Goal: Transaction & Acquisition: Purchase product/service

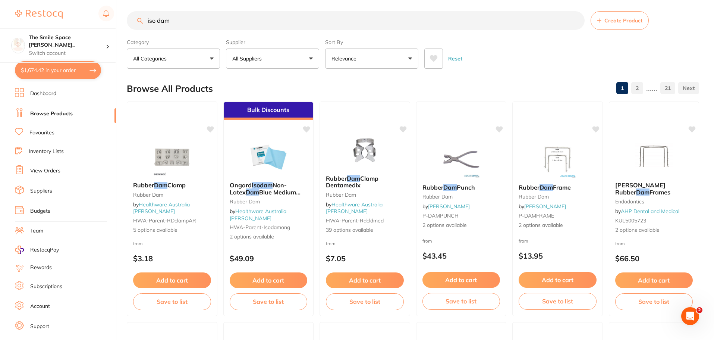
click at [32, 66] on button "$1,674.42 in your order" at bounding box center [58, 70] width 86 height 18
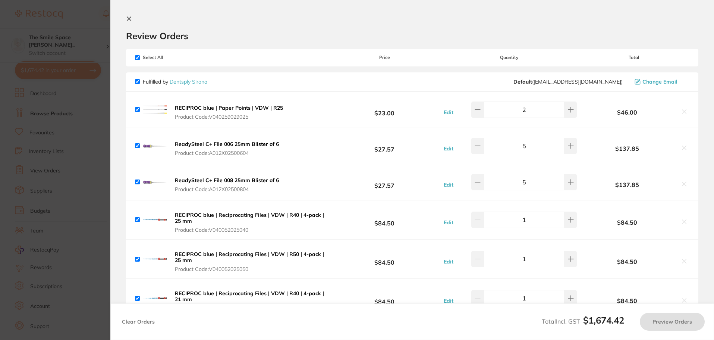
checkbox input "true"
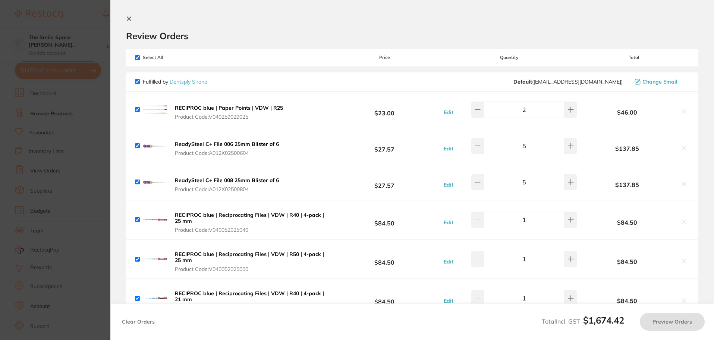
checkbox input "true"
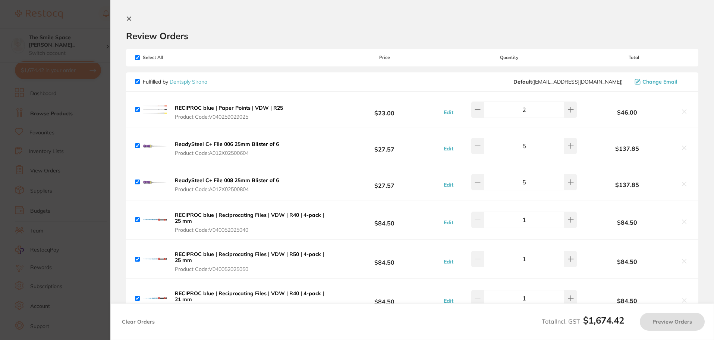
checkbox input "true"
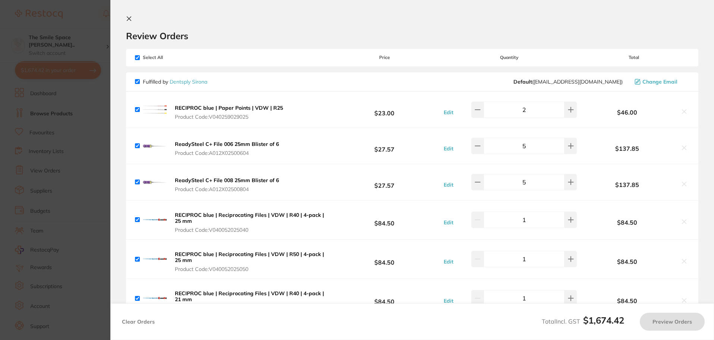
checkbox input "true"
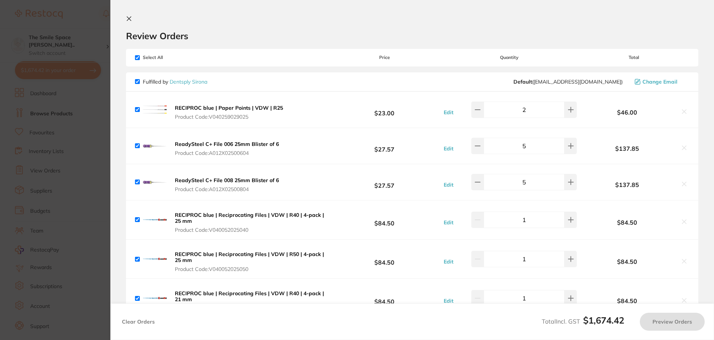
checkbox input "true"
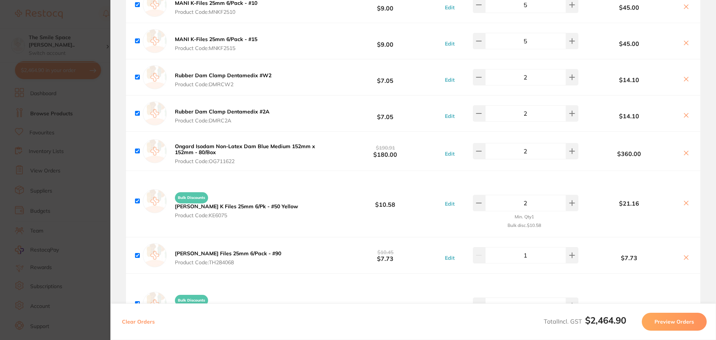
scroll to position [895, 0]
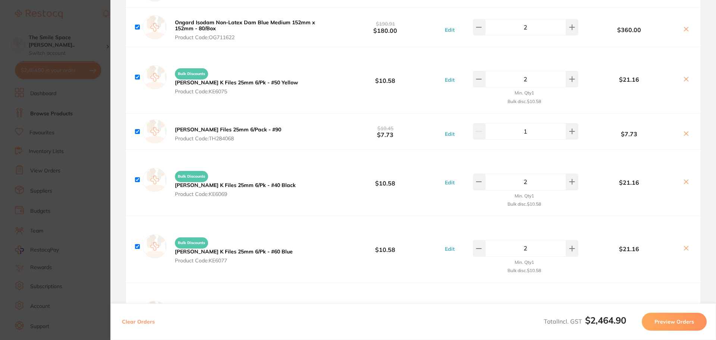
click at [85, 98] on section "Update RRP Set your pre negotiated price for this item. Item Agreed RRP (excl. …" at bounding box center [358, 170] width 716 height 340
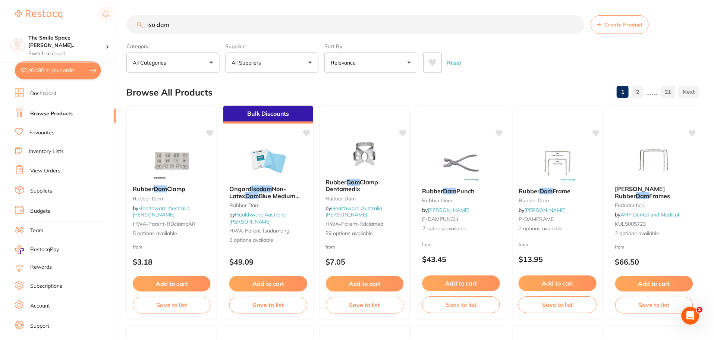
scroll to position [4, 0]
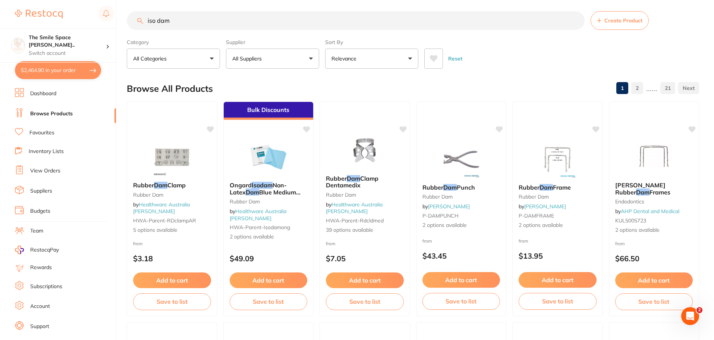
click at [66, 73] on button "$2,464.90 in your order" at bounding box center [58, 70] width 86 height 18
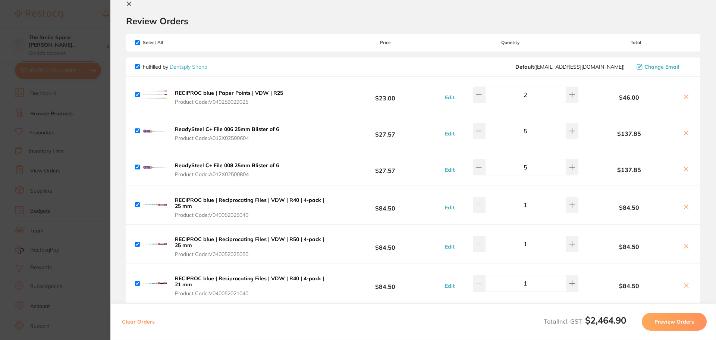
scroll to position [0, 0]
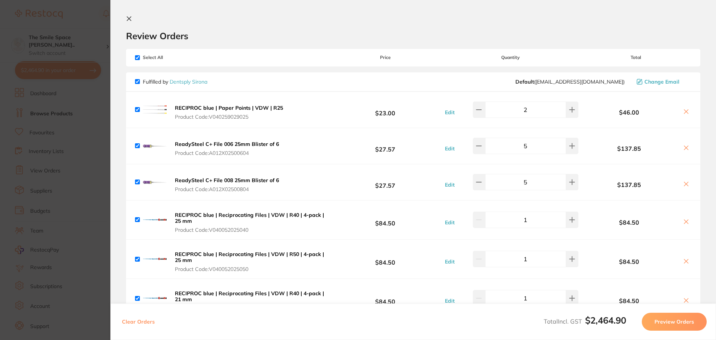
click at [85, 145] on section "Update RRP Set your pre negotiated price for this item. Item Agreed RRP (excl. …" at bounding box center [358, 170] width 716 height 340
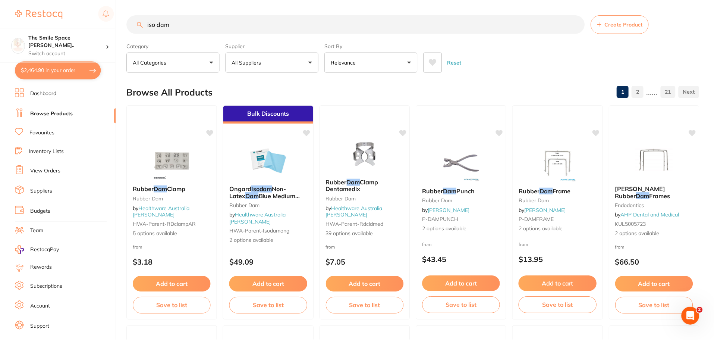
scroll to position [4, 0]
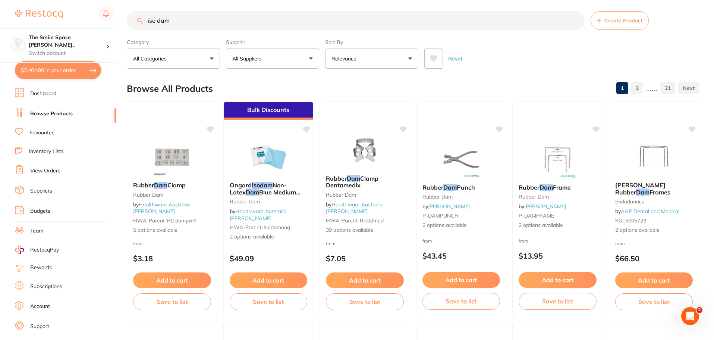
click at [198, 14] on input "iso dam" at bounding box center [356, 20] width 458 height 19
type input "i"
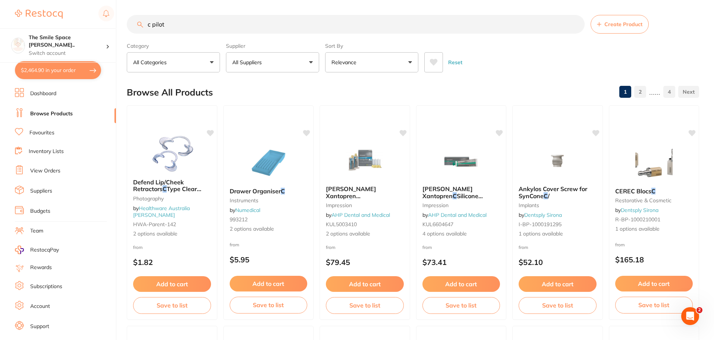
scroll to position [0, 0]
type input "c pilot file"
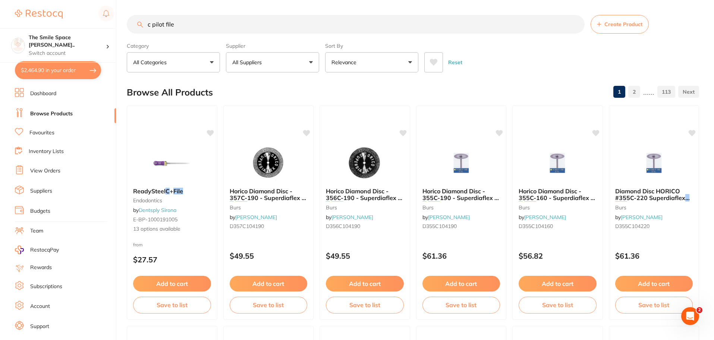
click at [52, 62] on button "$2,464.90 in your order" at bounding box center [58, 70] width 86 height 18
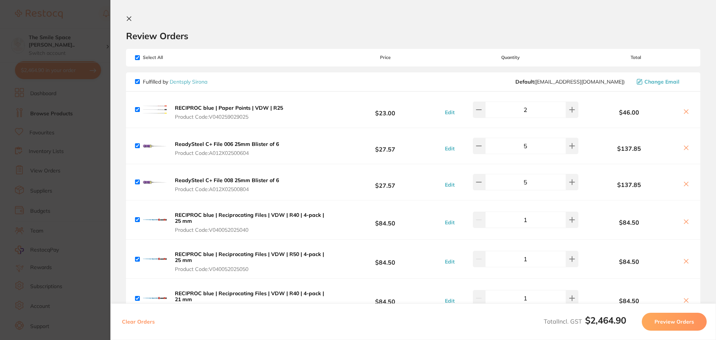
click at [95, 122] on section "Update RRP Set your pre negotiated price for this item. Item Agreed RRP (excl. …" at bounding box center [358, 170] width 716 height 340
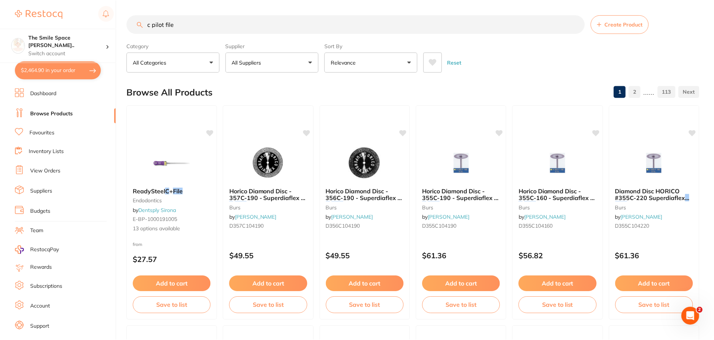
scroll to position [4, 0]
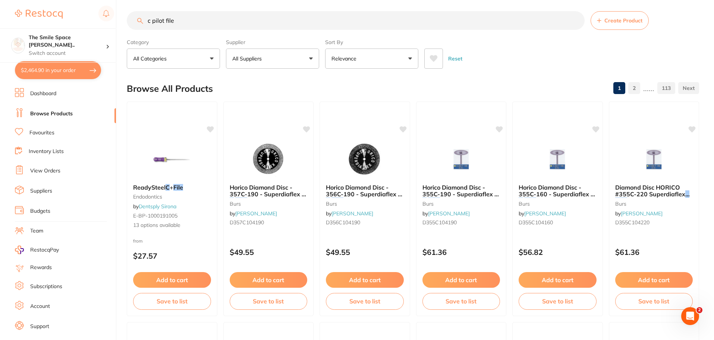
click at [150, 222] on span "13 options available" at bounding box center [172, 224] width 78 height 7
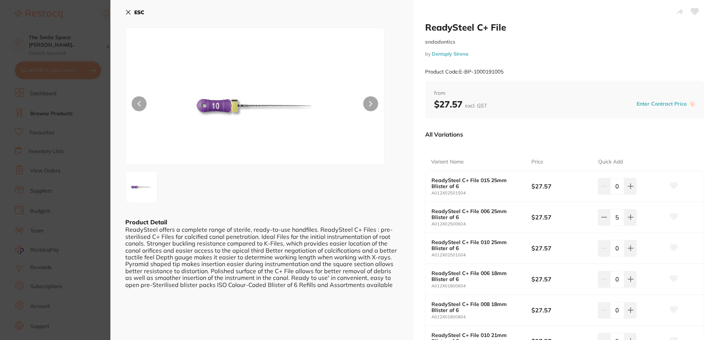
click at [91, 133] on section "ReadySteel C+ File endodontics by Dentsply Sirona Product Code: E-BP-1000191005…" at bounding box center [358, 170] width 716 height 340
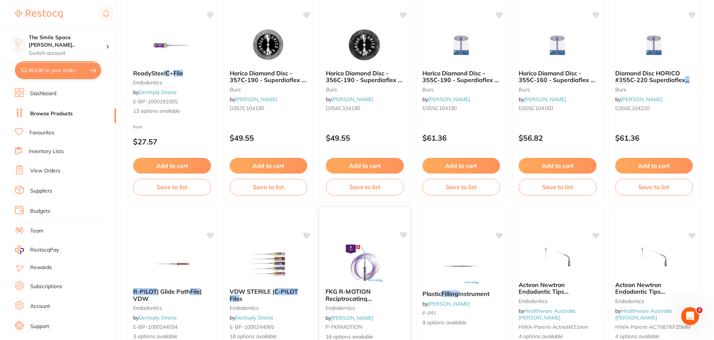
scroll to position [190, 0]
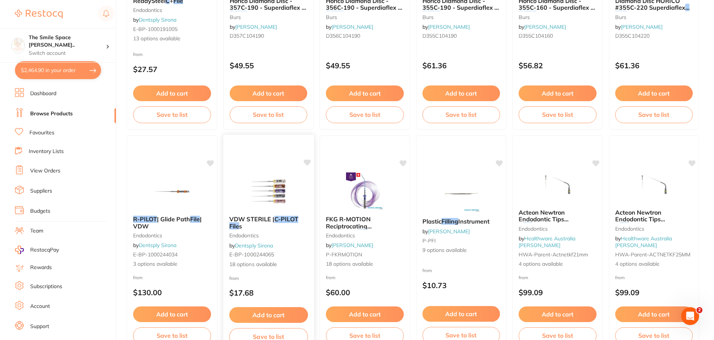
click at [256, 263] on span "18 options available" at bounding box center [268, 263] width 79 height 7
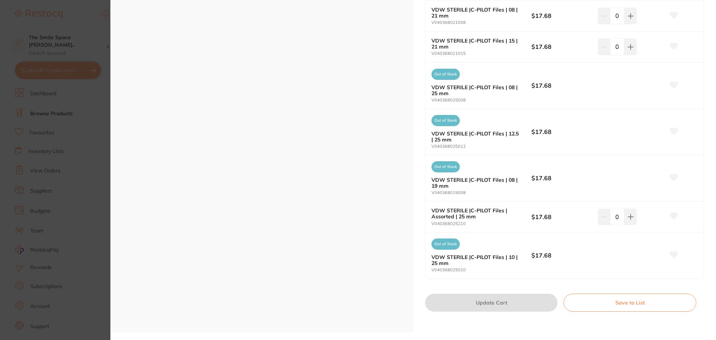
scroll to position [634, 0]
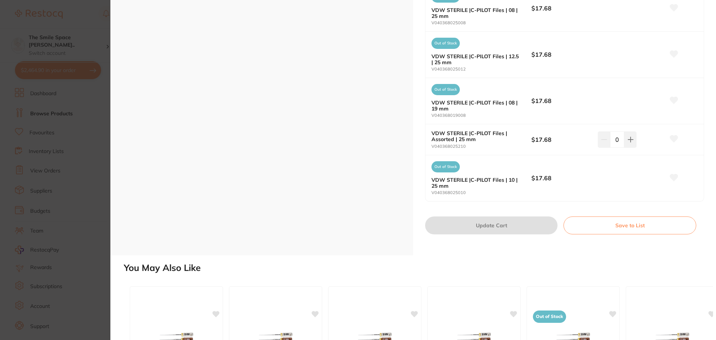
drag, startPoint x: 97, startPoint y: 106, endPoint x: 41, endPoint y: 47, distance: 81.0
click at [96, 105] on section "VDW STERILE | C-PILOT Files endodontics by Dentsply Sirona Product Code: E-BP-1…" at bounding box center [358, 170] width 716 height 340
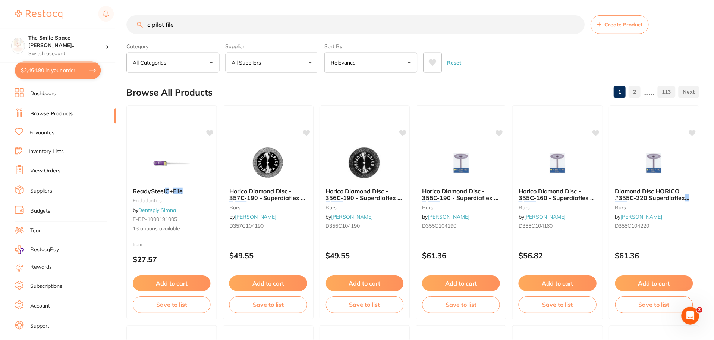
scroll to position [190, 0]
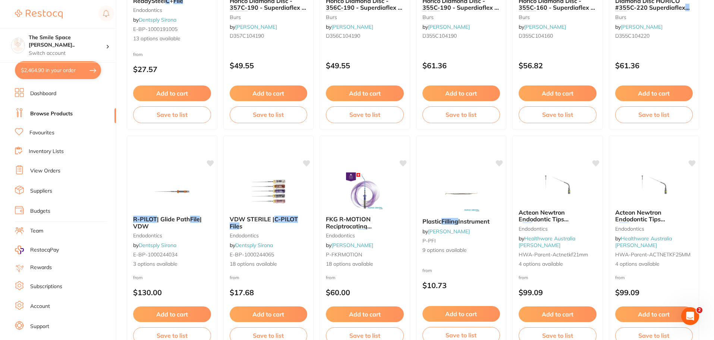
click at [42, 62] on button "$2,464.90 in your order" at bounding box center [58, 70] width 86 height 18
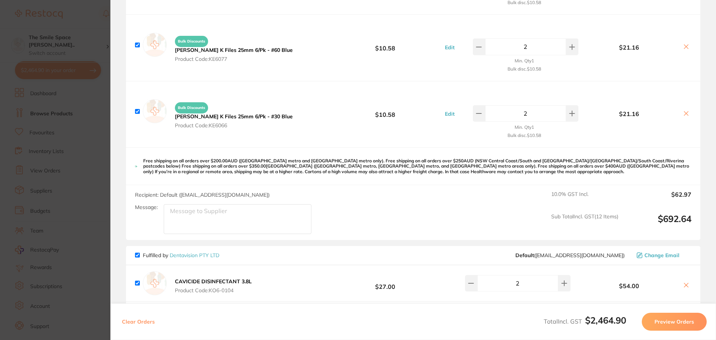
scroll to position [1156, 0]
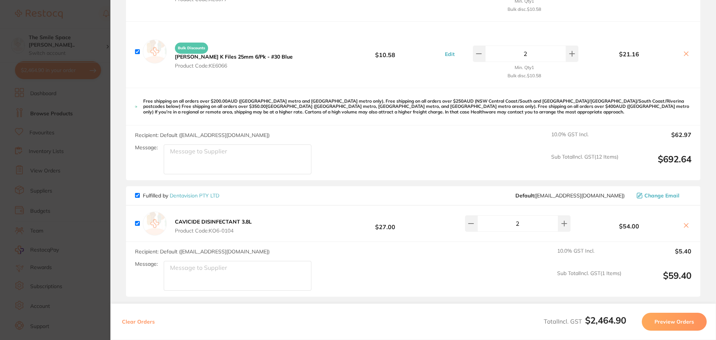
drag, startPoint x: 87, startPoint y: 148, endPoint x: 91, endPoint y: 142, distance: 7.5
click at [87, 148] on section "Update RRP Set your pre negotiated price for this item. Item Agreed RRP (excl. …" at bounding box center [358, 170] width 716 height 340
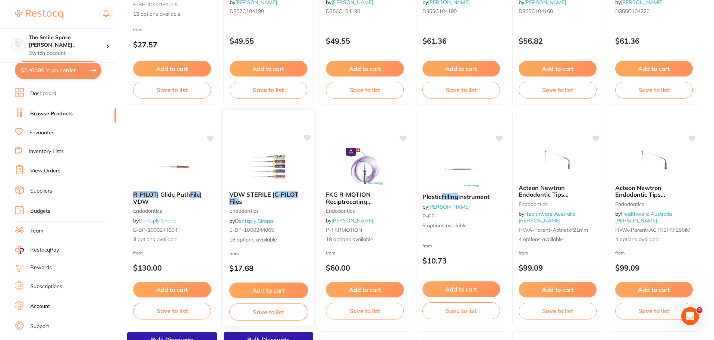
scroll to position [224, 0]
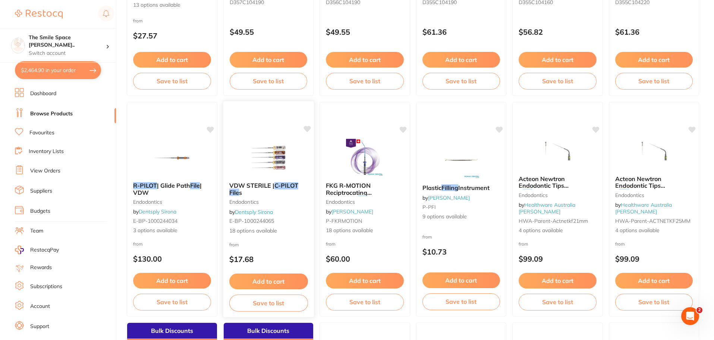
click at [255, 233] on span "18 options available" at bounding box center [268, 230] width 79 height 7
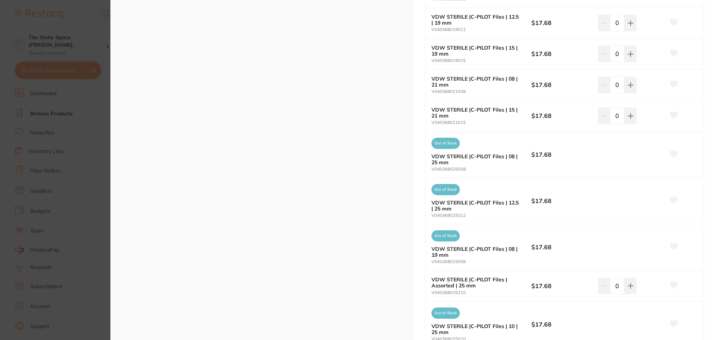
scroll to position [485, 0]
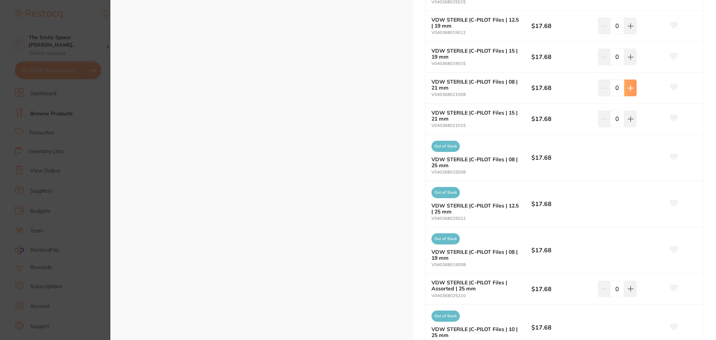
click at [633, 91] on button at bounding box center [630, 87] width 12 height 16
click at [631, 91] on button at bounding box center [630, 87] width 12 height 16
click at [630, 88] on icon at bounding box center [630, 88] width 6 height 6
click at [629, 88] on icon at bounding box center [630, 88] width 6 height 6
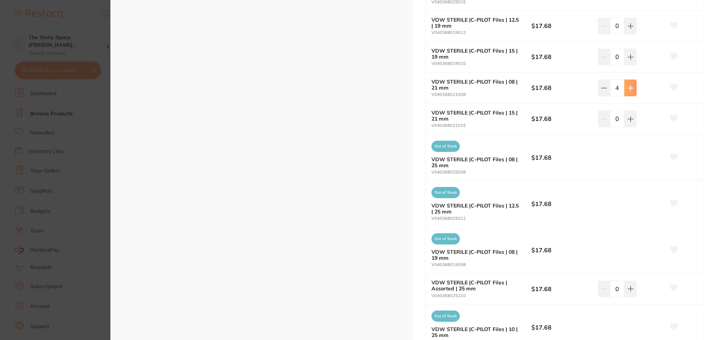
click at [629, 88] on icon at bounding box center [630, 87] width 5 height 5
type input "5"
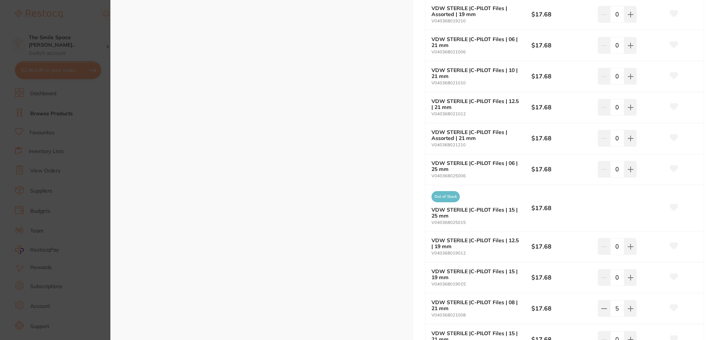
scroll to position [261, 0]
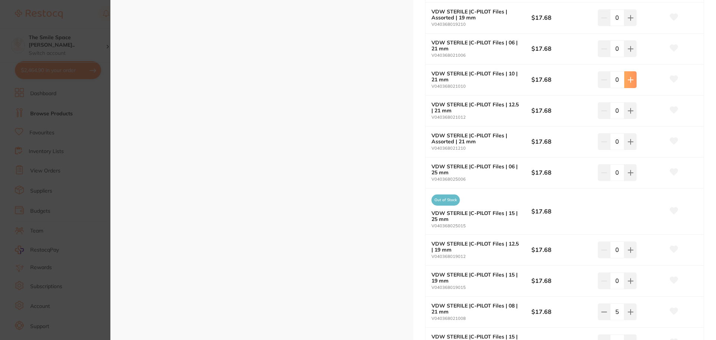
click at [631, 77] on icon at bounding box center [630, 80] width 6 height 6
click at [628, 78] on icon at bounding box center [630, 80] width 6 height 6
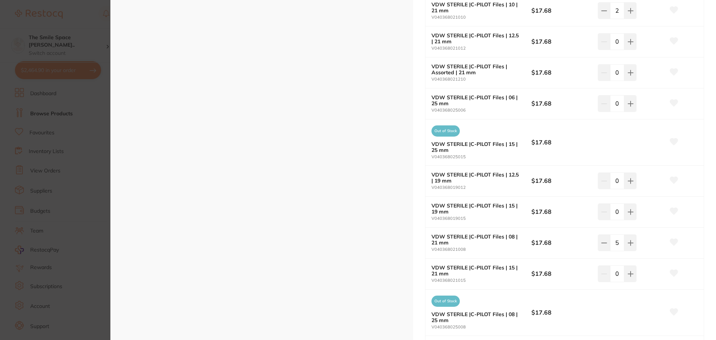
scroll to position [336, 0]
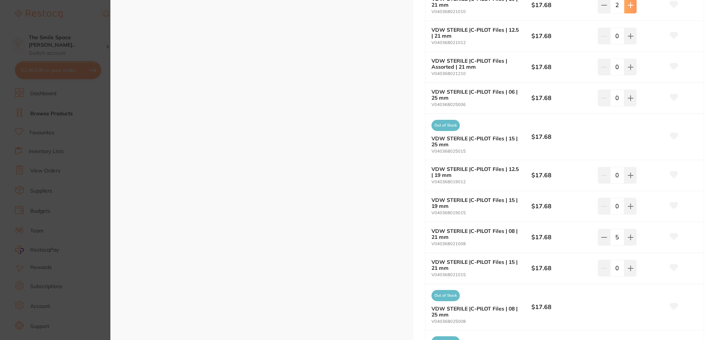
click at [629, 7] on icon at bounding box center [630, 5] width 5 height 5
type input "5"
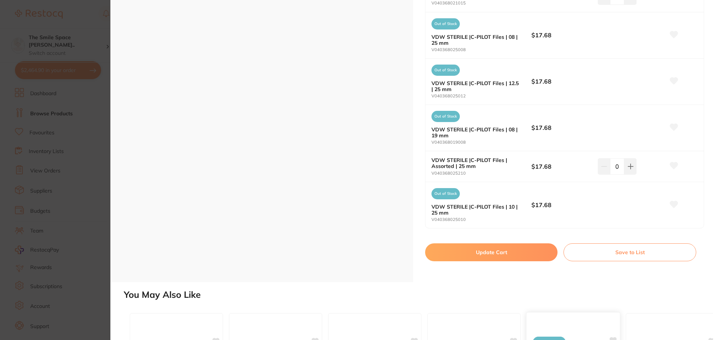
scroll to position [708, 0]
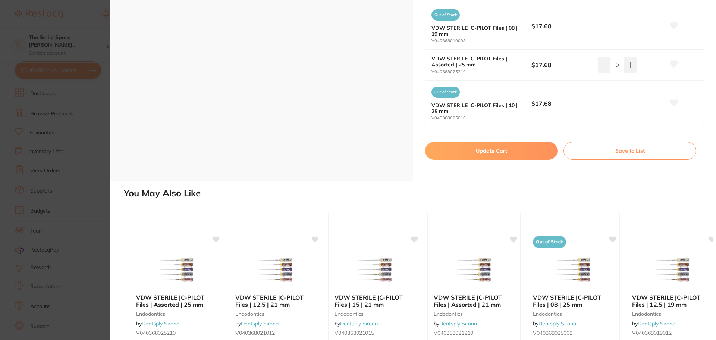
click at [486, 150] on button "Update Cart" at bounding box center [491, 151] width 132 height 18
checkbox input "false"
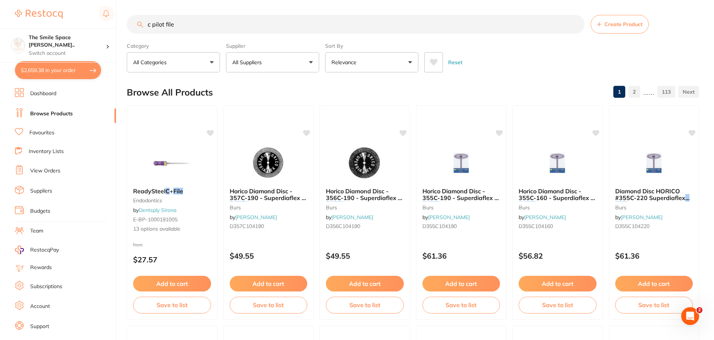
click at [60, 66] on button "$2,659.38 in your order" at bounding box center [58, 70] width 86 height 18
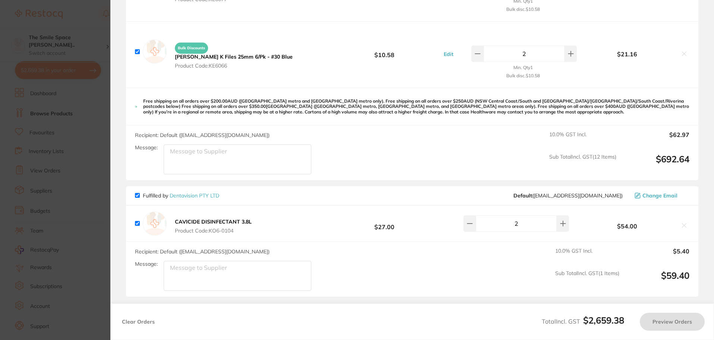
checkbox input "true"
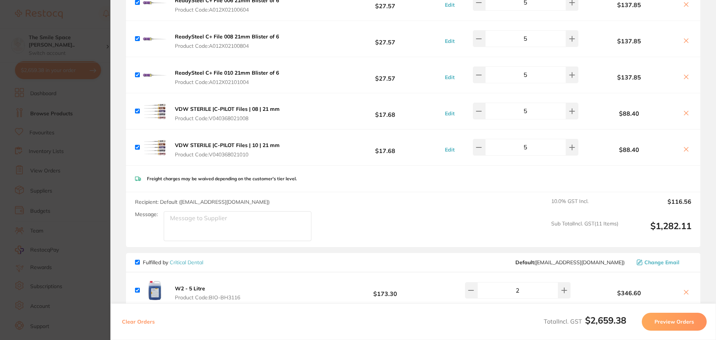
scroll to position [184, 0]
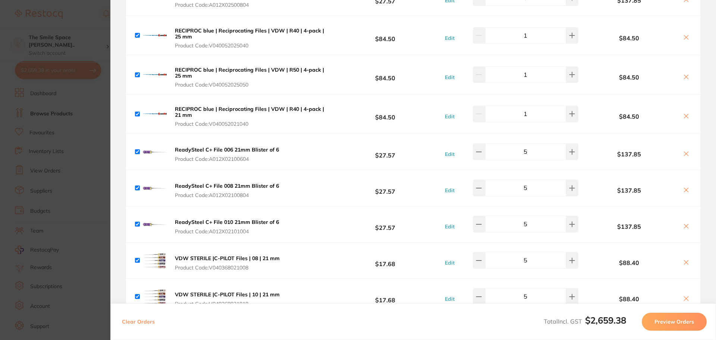
click at [684, 224] on icon at bounding box center [686, 226] width 4 height 4
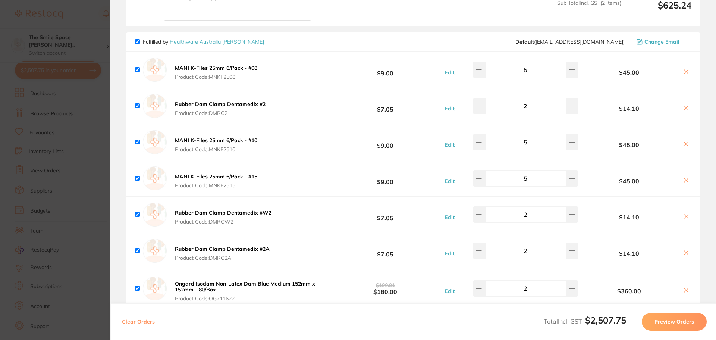
scroll to position [781, 0]
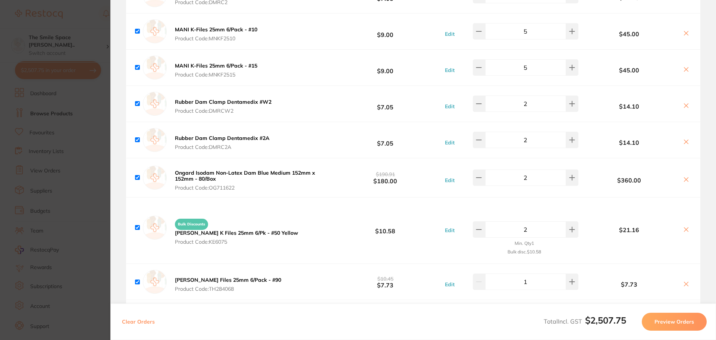
click at [89, 115] on section "Update RRP Set your pre negotiated price for this item. Item Agreed RRP (excl. …" at bounding box center [358, 170] width 716 height 340
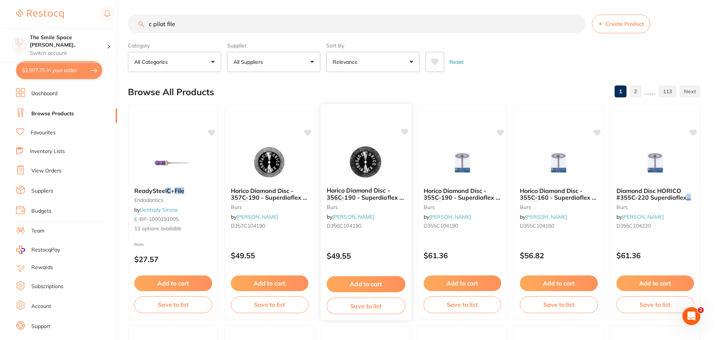
scroll to position [0, 0]
click at [36, 66] on button "$2,507.75 in your order" at bounding box center [58, 70] width 86 height 18
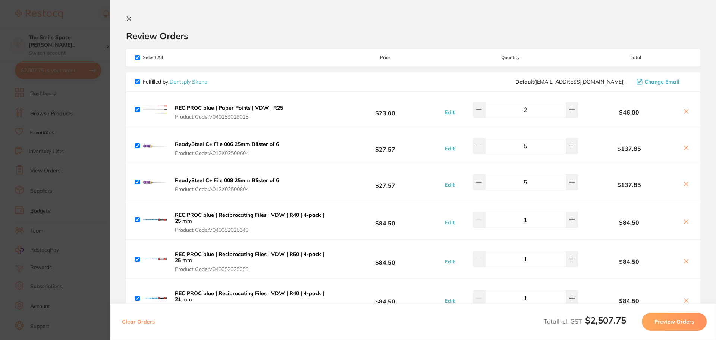
click at [107, 100] on section "Update RRP Set your pre negotiated price for this item. Item Agreed RRP (excl. …" at bounding box center [358, 170] width 716 height 340
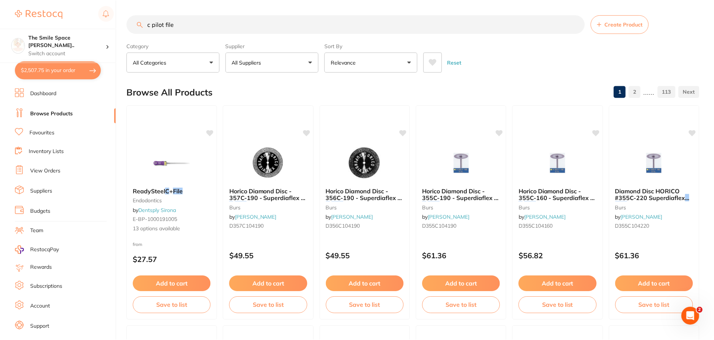
scroll to position [0, 0]
click at [50, 70] on button "$2,507.75 in your order" at bounding box center [58, 70] width 86 height 18
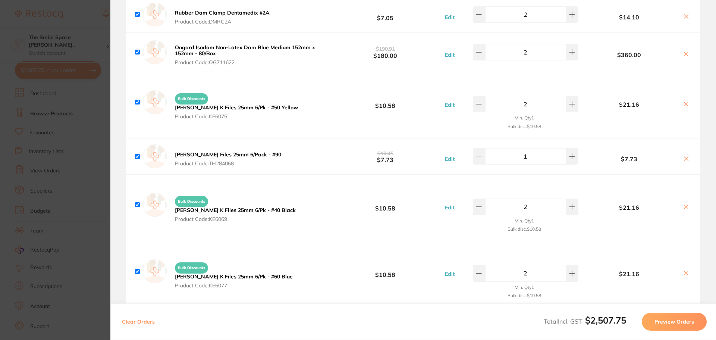
scroll to position [856, 0]
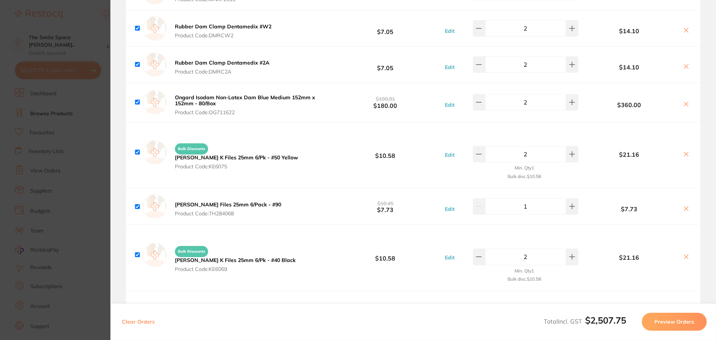
click at [684, 106] on icon at bounding box center [686, 104] width 6 height 6
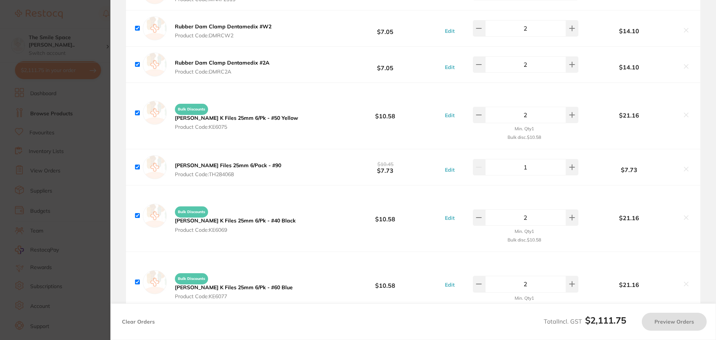
checkbox input "true"
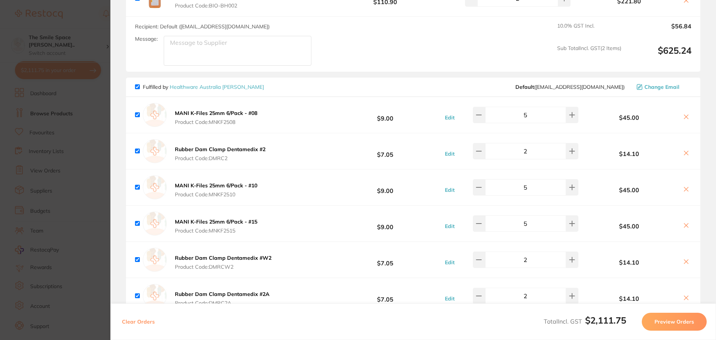
scroll to position [520, 0]
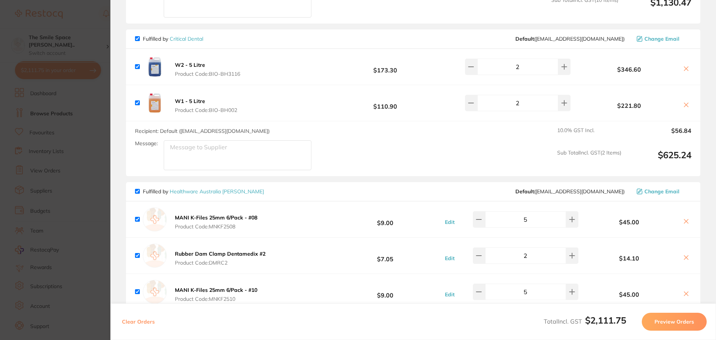
click at [98, 108] on section "Update RRP Set your pre negotiated price for this item. Item Agreed RRP (excl. …" at bounding box center [358, 170] width 716 height 340
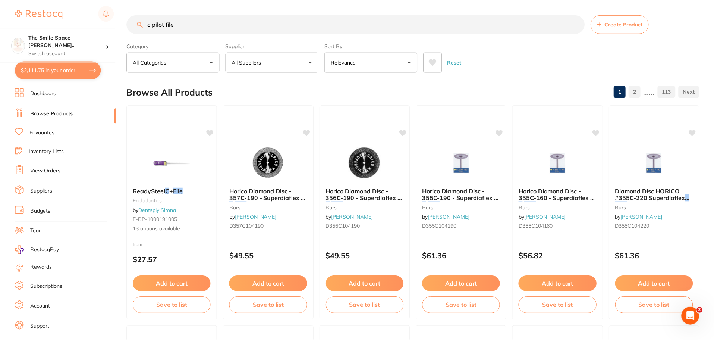
scroll to position [0, 0]
click at [200, 26] on input "c pilot file" at bounding box center [356, 24] width 458 height 19
drag, startPoint x: 200, startPoint y: 26, endPoint x: 0, endPoint y: -20, distance: 205.1
click at [0, 0] on html "$2,111.75 The Smile Space [PERSON_NAME].. Switch account The Smile Space [PERSO…" at bounding box center [357, 170] width 714 height 340
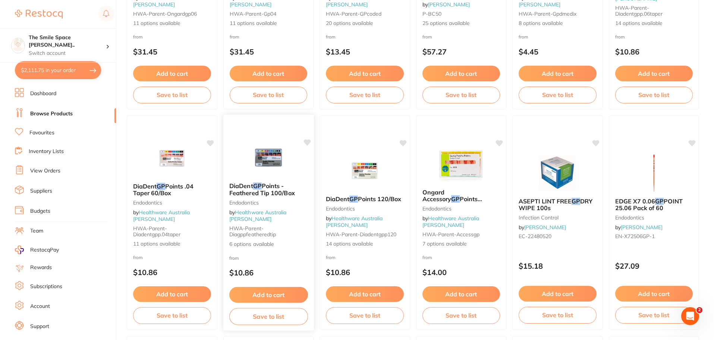
scroll to position [224, 0]
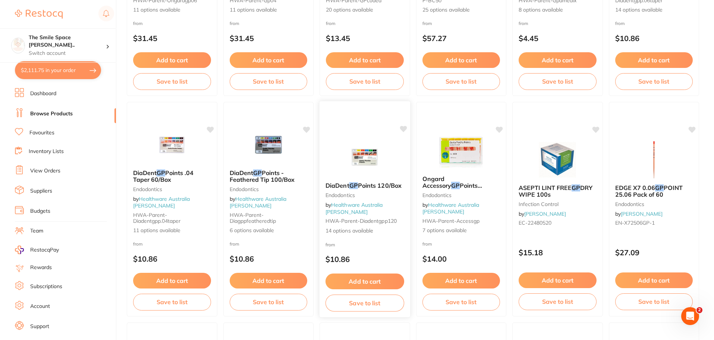
type input "standardised gp"
click at [347, 224] on span "HWA-parent-diadentgpp120" at bounding box center [360, 220] width 71 height 7
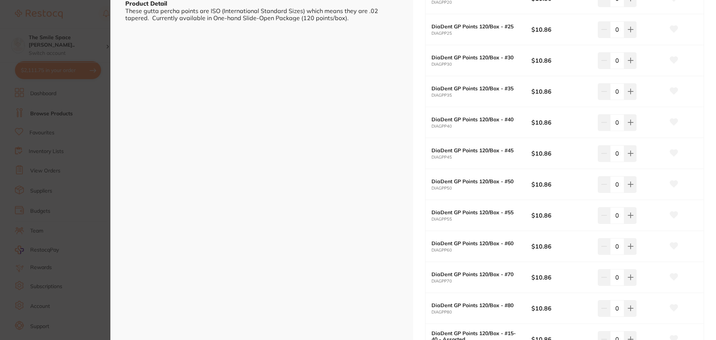
scroll to position [298, 0]
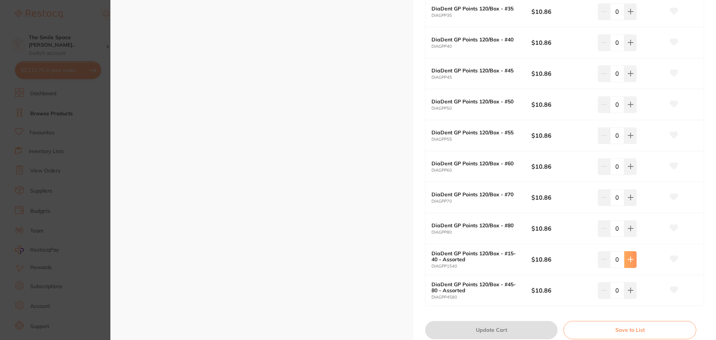
click at [631, 256] on icon at bounding box center [630, 259] width 6 height 6
type input "1"
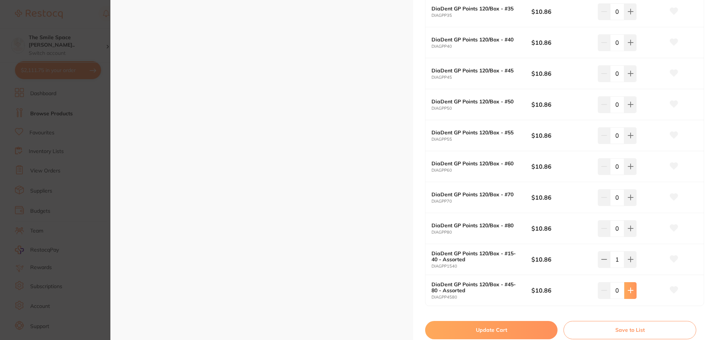
scroll to position [0, 0]
click at [632, 294] on button at bounding box center [630, 290] width 12 height 16
type input "1"
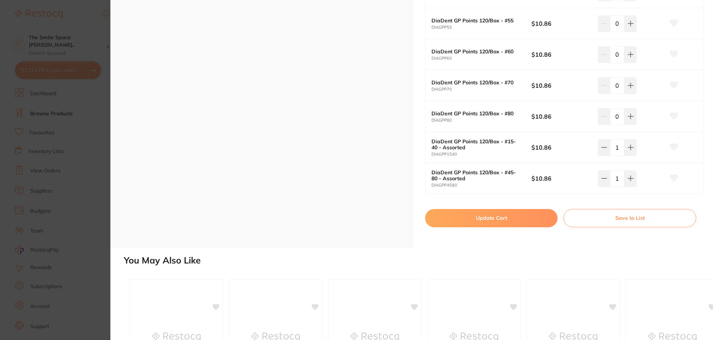
click at [478, 216] on button "Update Cart" at bounding box center [491, 218] width 132 height 18
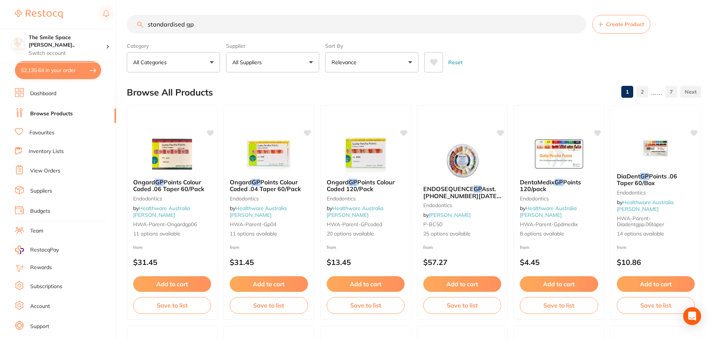
checkbox input "false"
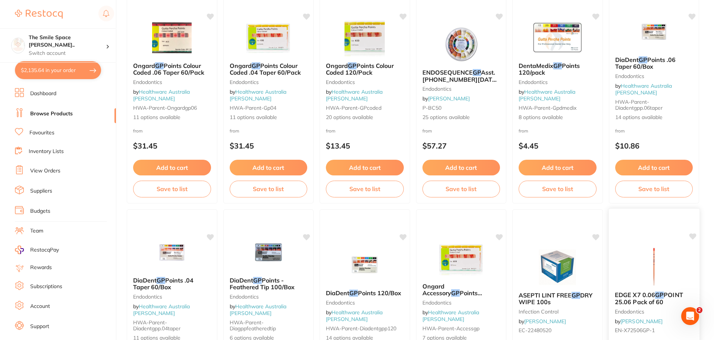
scroll to position [112, 0]
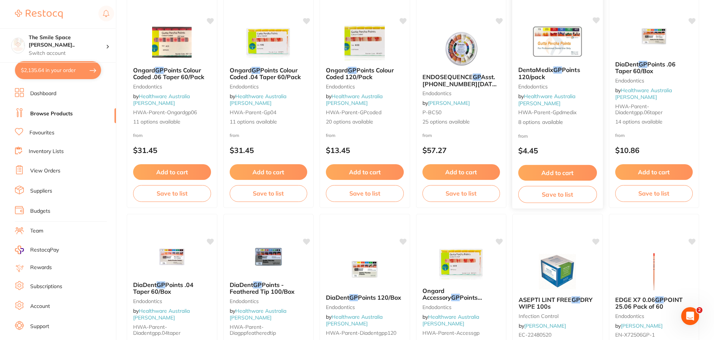
click at [542, 81] on span "Points 120/pack" at bounding box center [549, 73] width 62 height 15
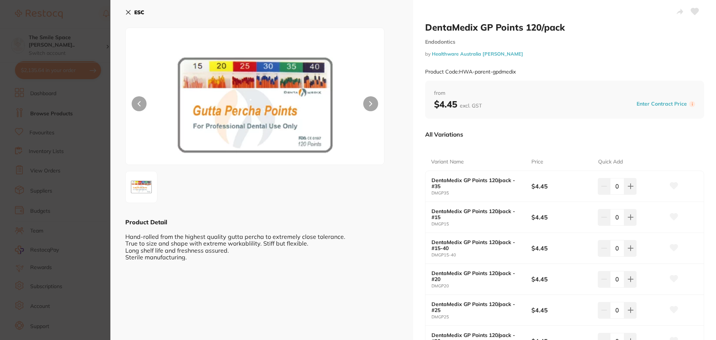
click at [98, 186] on section "DentaMedix GP Points 120/pack Endodontics by Healthware Australia Ridley Produc…" at bounding box center [358, 170] width 716 height 340
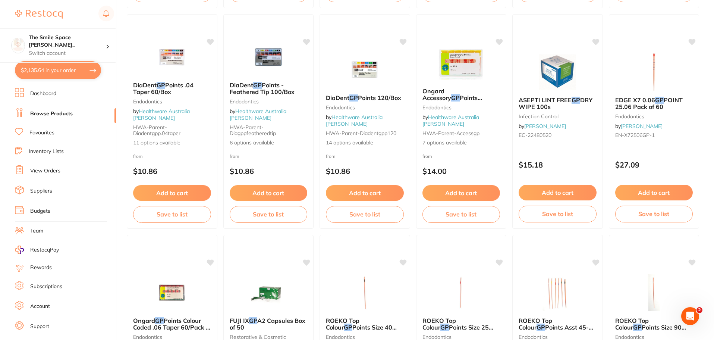
scroll to position [298, 0]
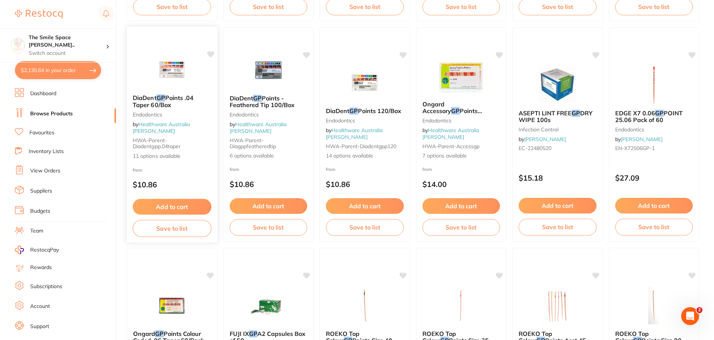
click at [154, 142] on span "HWA-parent-diadentgpp.04taper" at bounding box center [157, 143] width 48 height 13
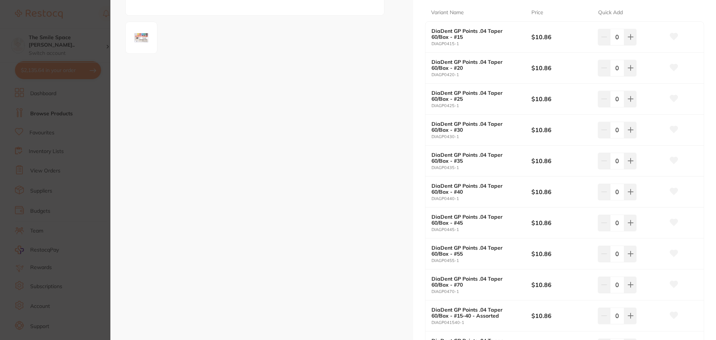
scroll to position [298, 0]
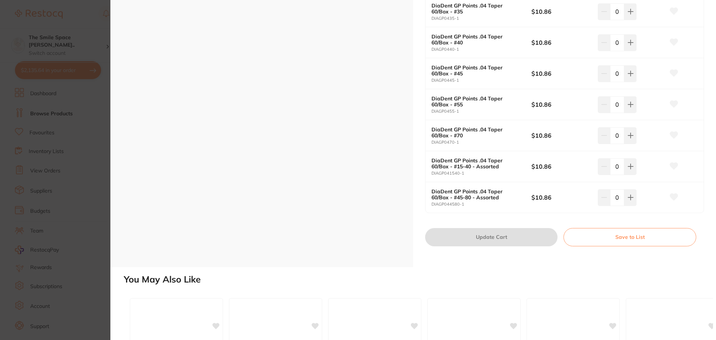
click at [90, 159] on section "DiaDent GP Points .04 Taper 60/Box Endodontics by Healthware Australia Ridley P…" at bounding box center [358, 170] width 716 height 340
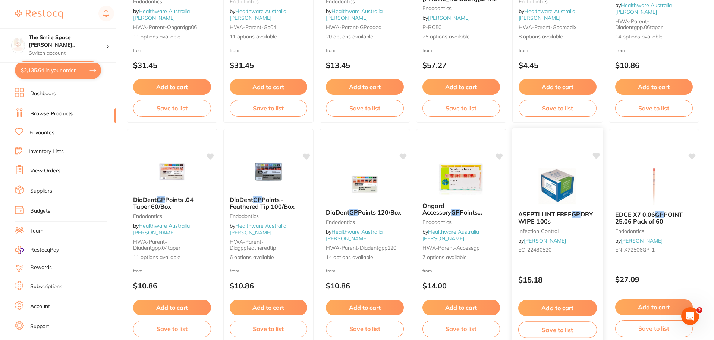
scroll to position [224, 0]
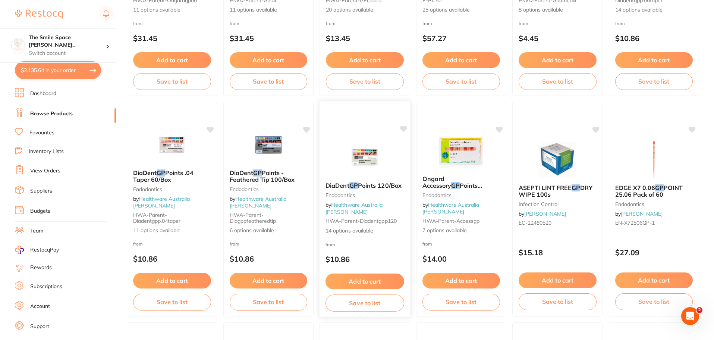
click at [340, 225] on div "DiaDent GP Points 120/Box Endodontics by Healthware Australia Ridley HWA-parent…" at bounding box center [365, 208] width 91 height 64
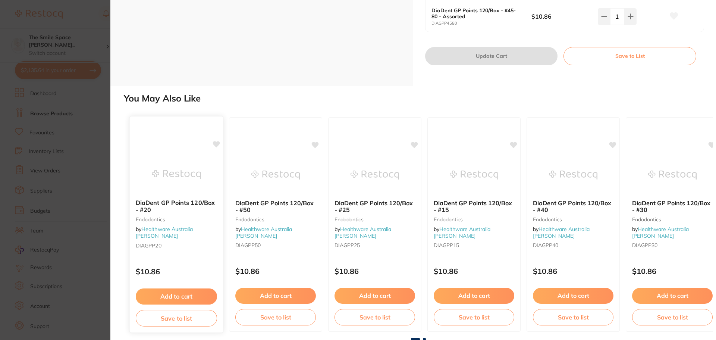
scroll to position [573, 0]
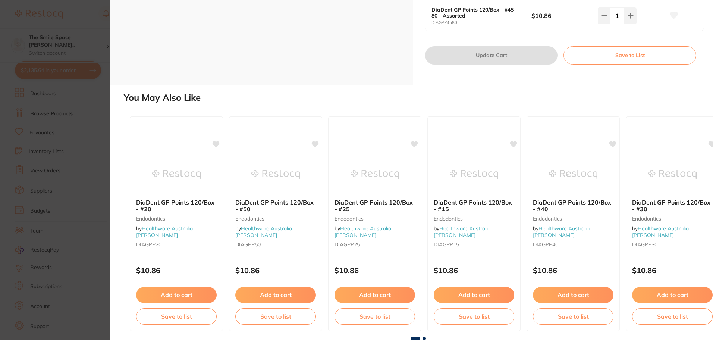
drag, startPoint x: 89, startPoint y: 151, endPoint x: 200, endPoint y: 111, distance: 117.7
click at [91, 150] on section "DiaDent GP Points 120/Box Endodontics by Healthware Australia Ridley Product Co…" at bounding box center [358, 170] width 716 height 340
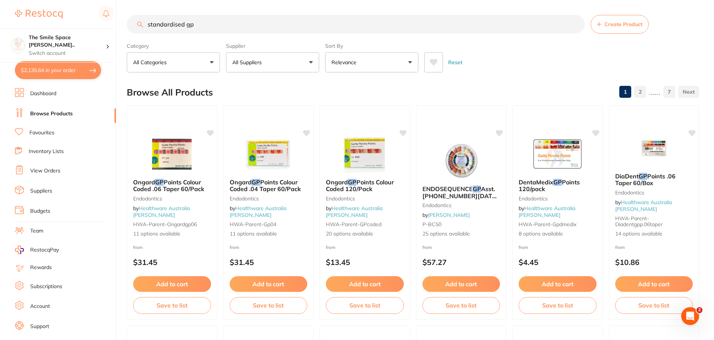
click at [213, 24] on input "standardised gp" at bounding box center [356, 24] width 458 height 19
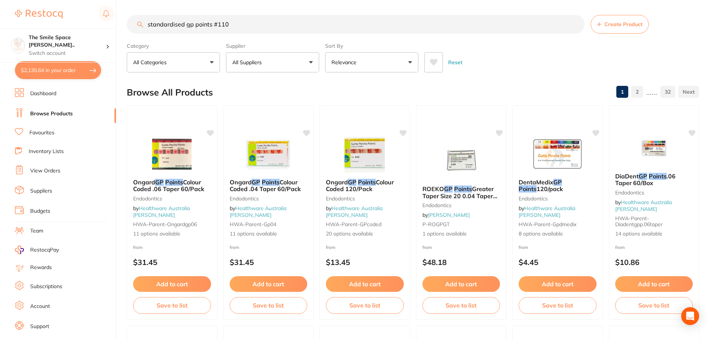
type input "standardised gp points #110"
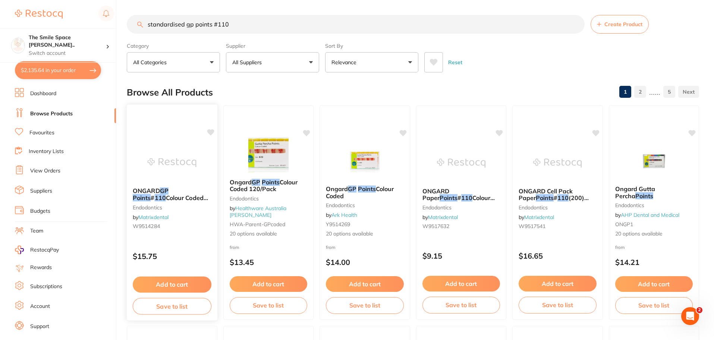
click at [169, 191] on span at bounding box center [169, 190] width 0 height 7
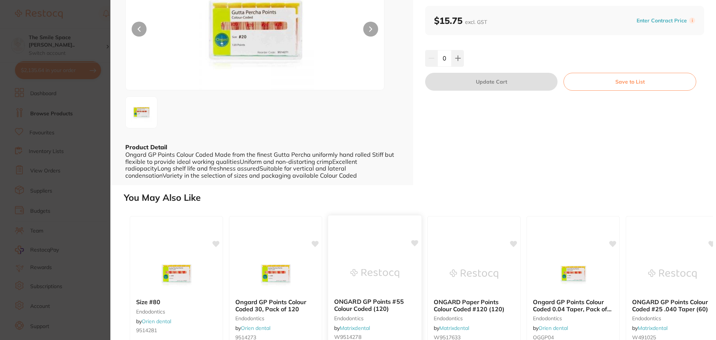
scroll to position [174, 0]
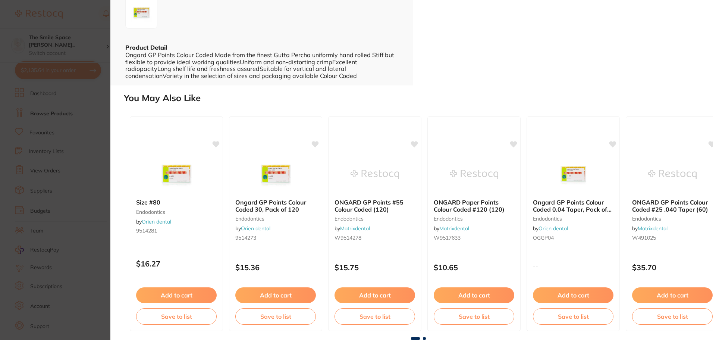
click at [60, 135] on section "ONGARD GP Points #110 Colour Coded (120) endodontics by Matrixdental Product Co…" at bounding box center [358, 170] width 716 height 340
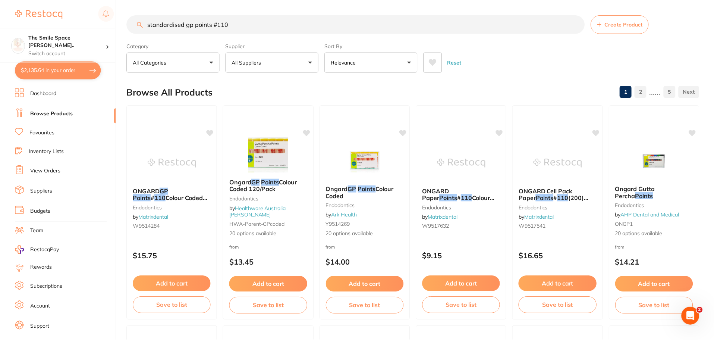
scroll to position [2, 0]
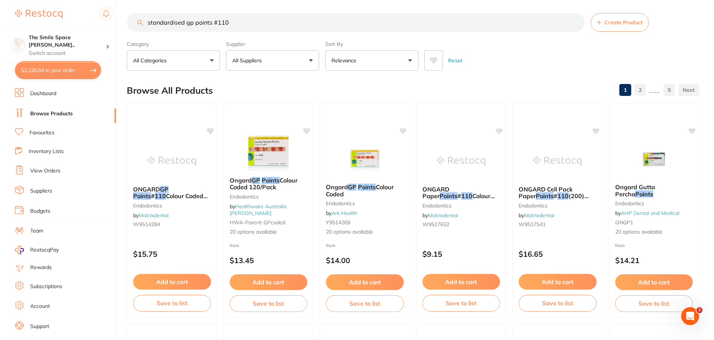
click at [267, 232] on span "20 options available" at bounding box center [269, 231] width 78 height 7
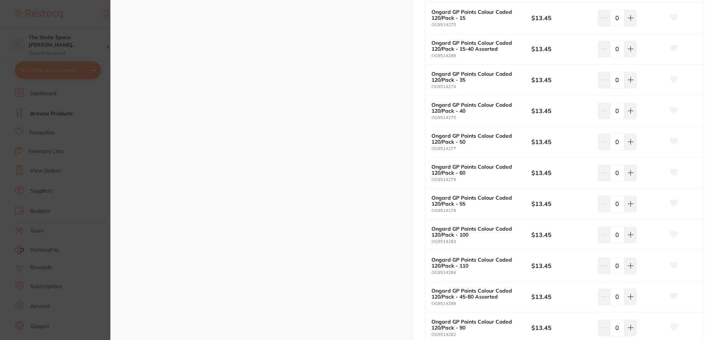
scroll to position [298, 0]
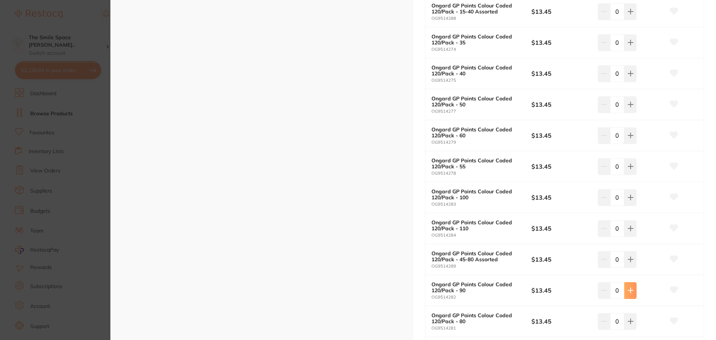
click at [630, 290] on icon at bounding box center [630, 290] width 5 height 5
type input "1"
click at [629, 227] on icon at bounding box center [630, 228] width 5 height 5
type input "1"
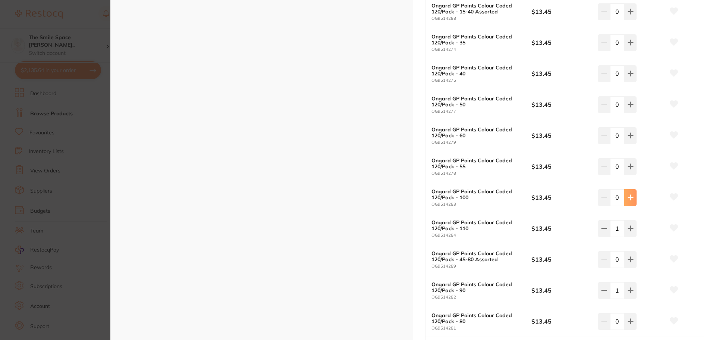
click at [626, 205] on button at bounding box center [630, 197] width 12 height 16
type input "1"
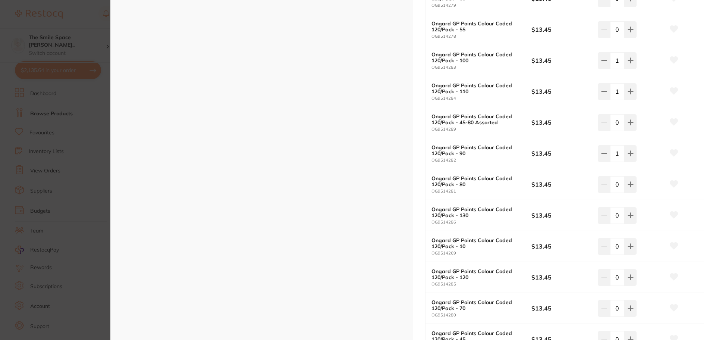
scroll to position [447, 0]
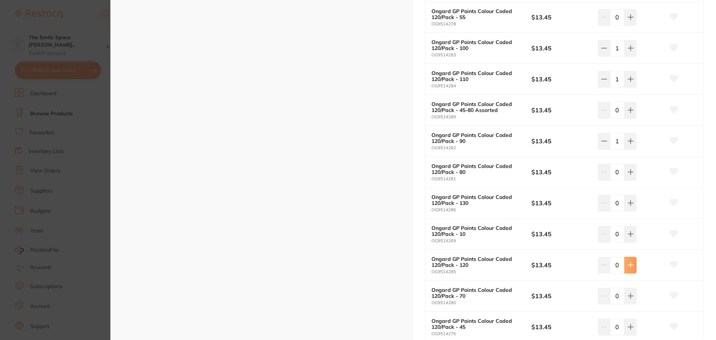
click at [633, 265] on button at bounding box center [630, 264] width 12 height 16
type input "1"
click at [627, 207] on button at bounding box center [630, 203] width 12 height 16
type input "1"
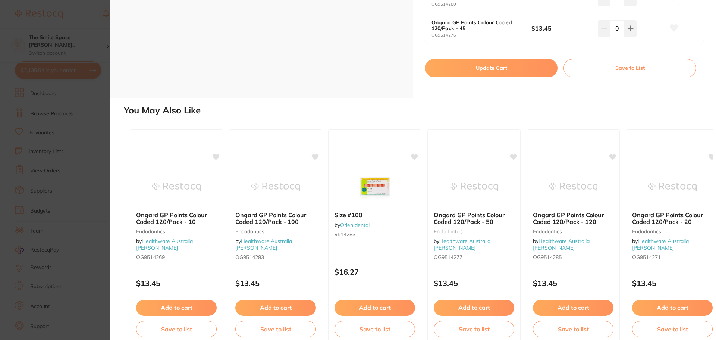
scroll to position [671, 0]
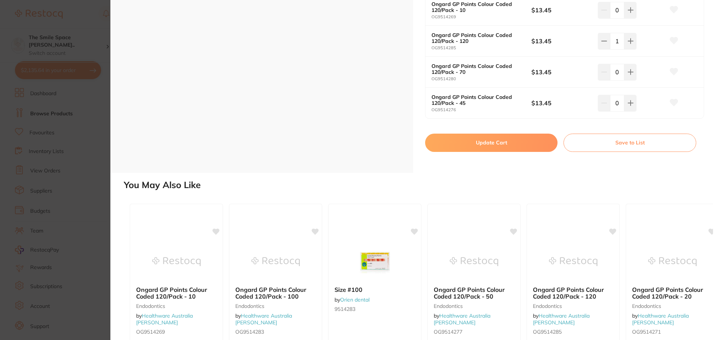
click at [510, 141] on button "Update Cart" at bounding box center [491, 142] width 132 height 18
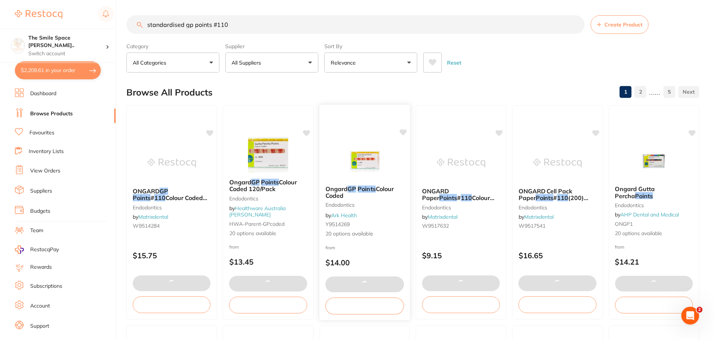
scroll to position [2, 0]
